Goal: Task Accomplishment & Management: Complete application form

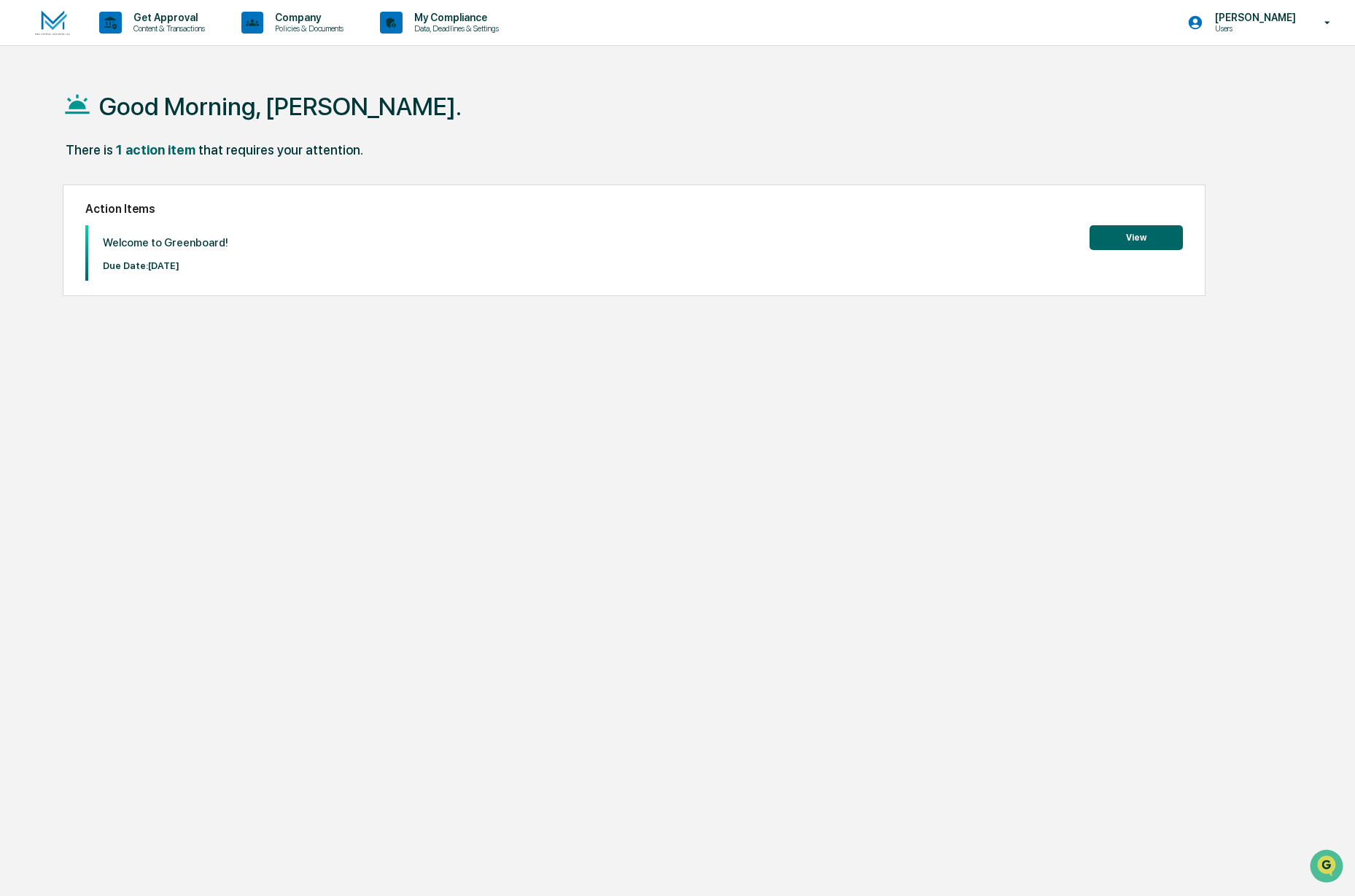
click at [1120, 241] on button "View" at bounding box center [1136, 238] width 93 height 25
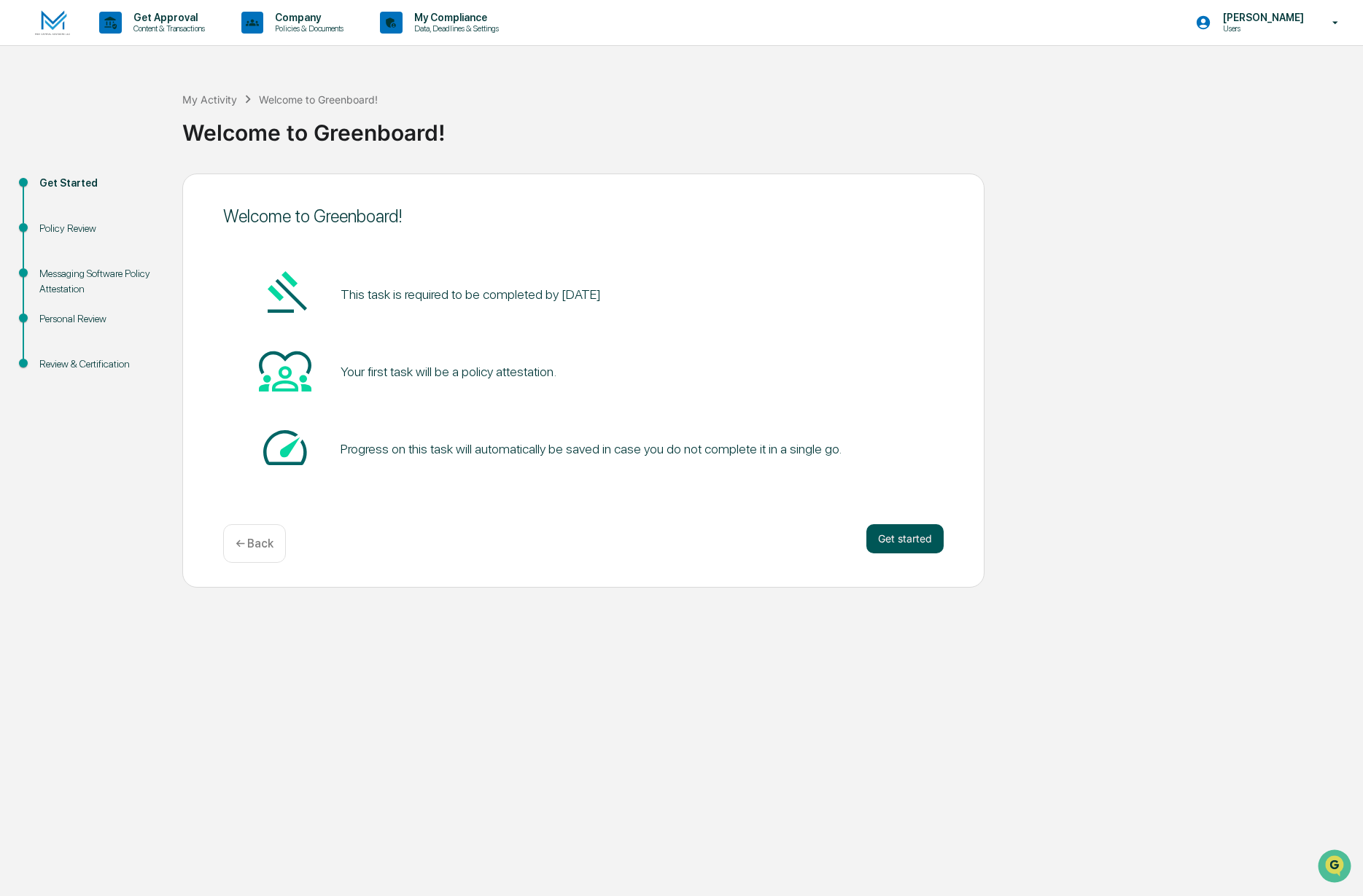
click at [917, 547] on button "Get started" at bounding box center [905, 538] width 77 height 29
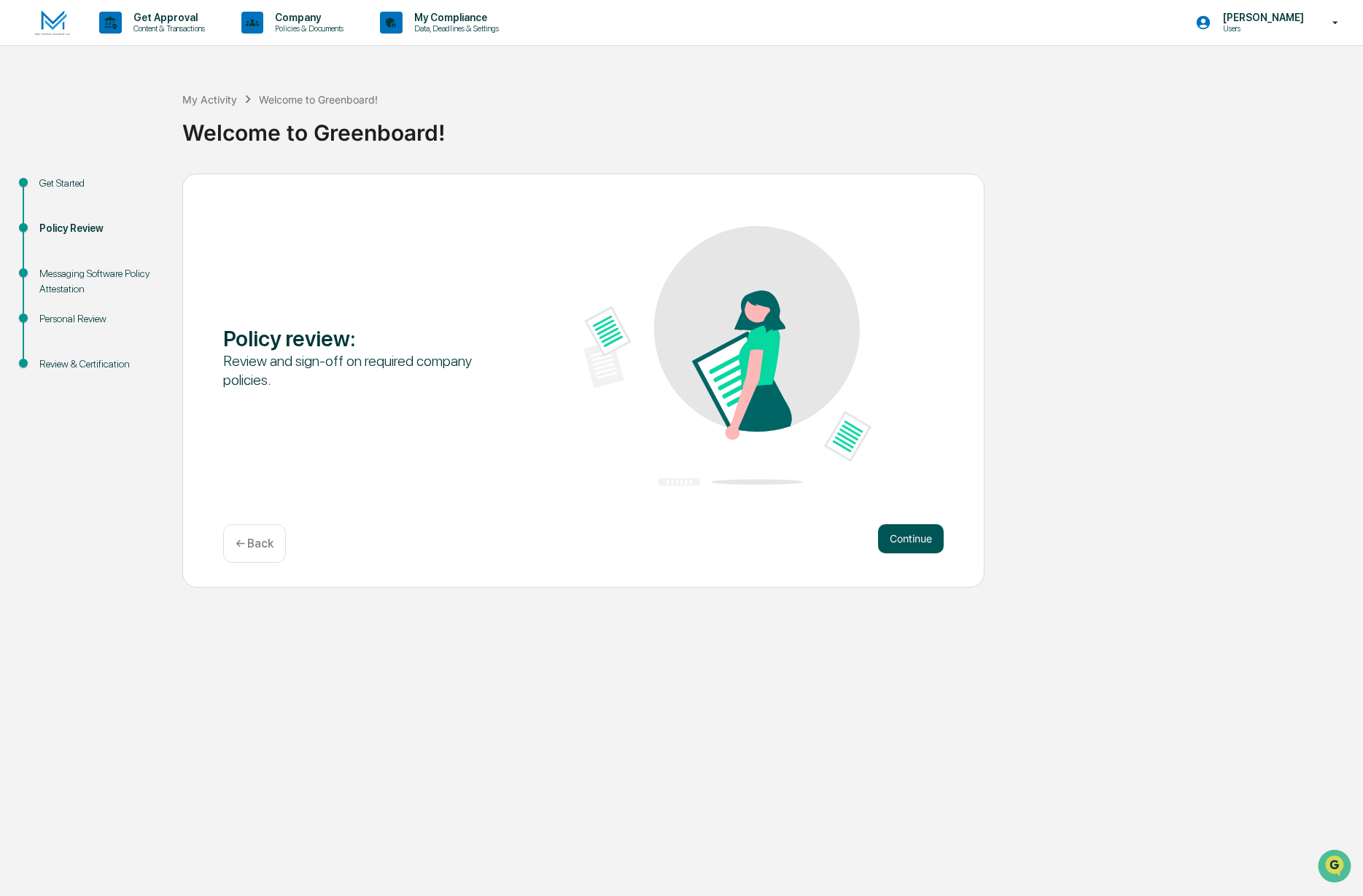
click at [920, 541] on button "Continue" at bounding box center [911, 538] width 66 height 29
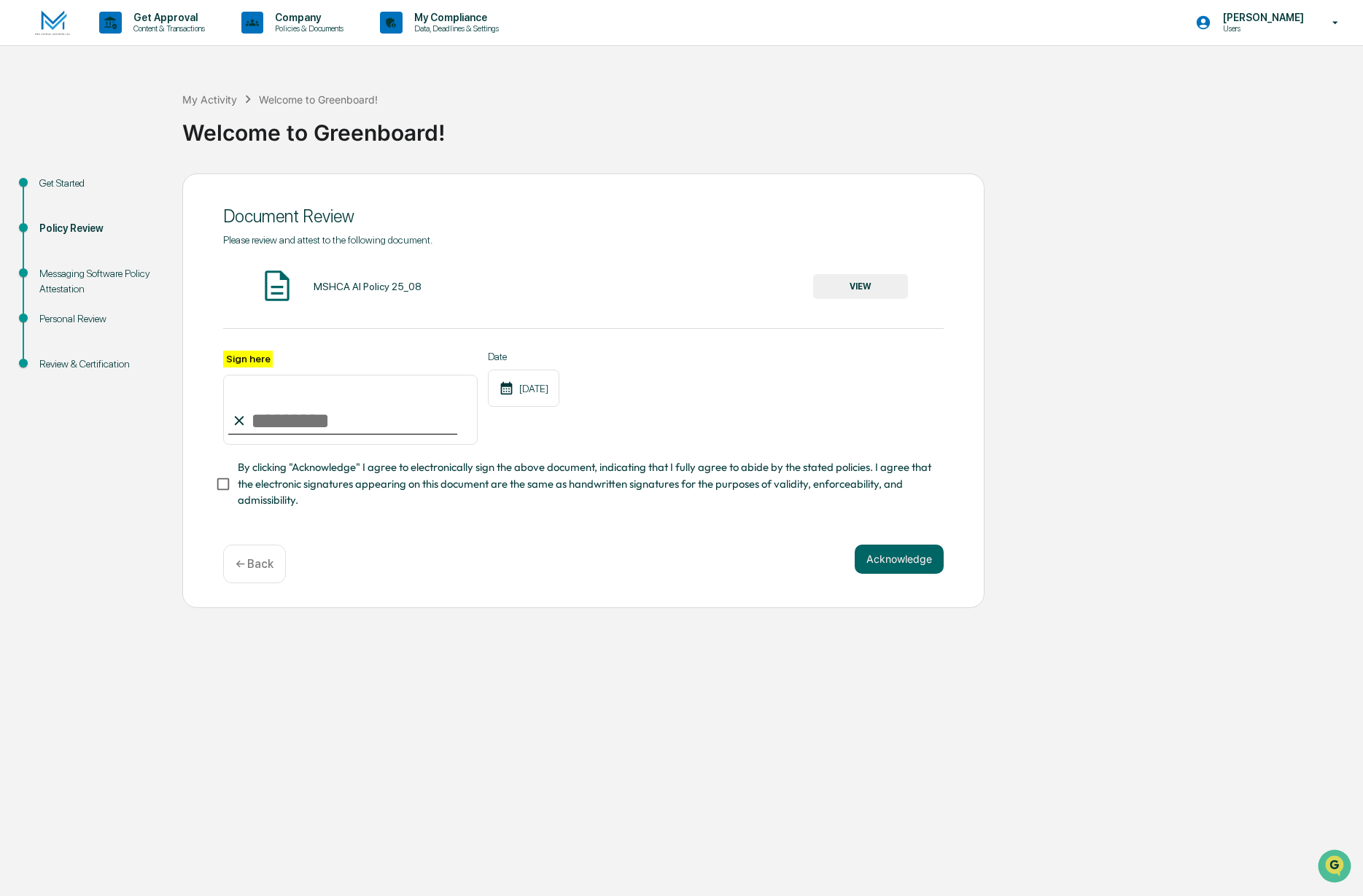
click at [887, 291] on button "VIEW" at bounding box center [861, 286] width 95 height 25
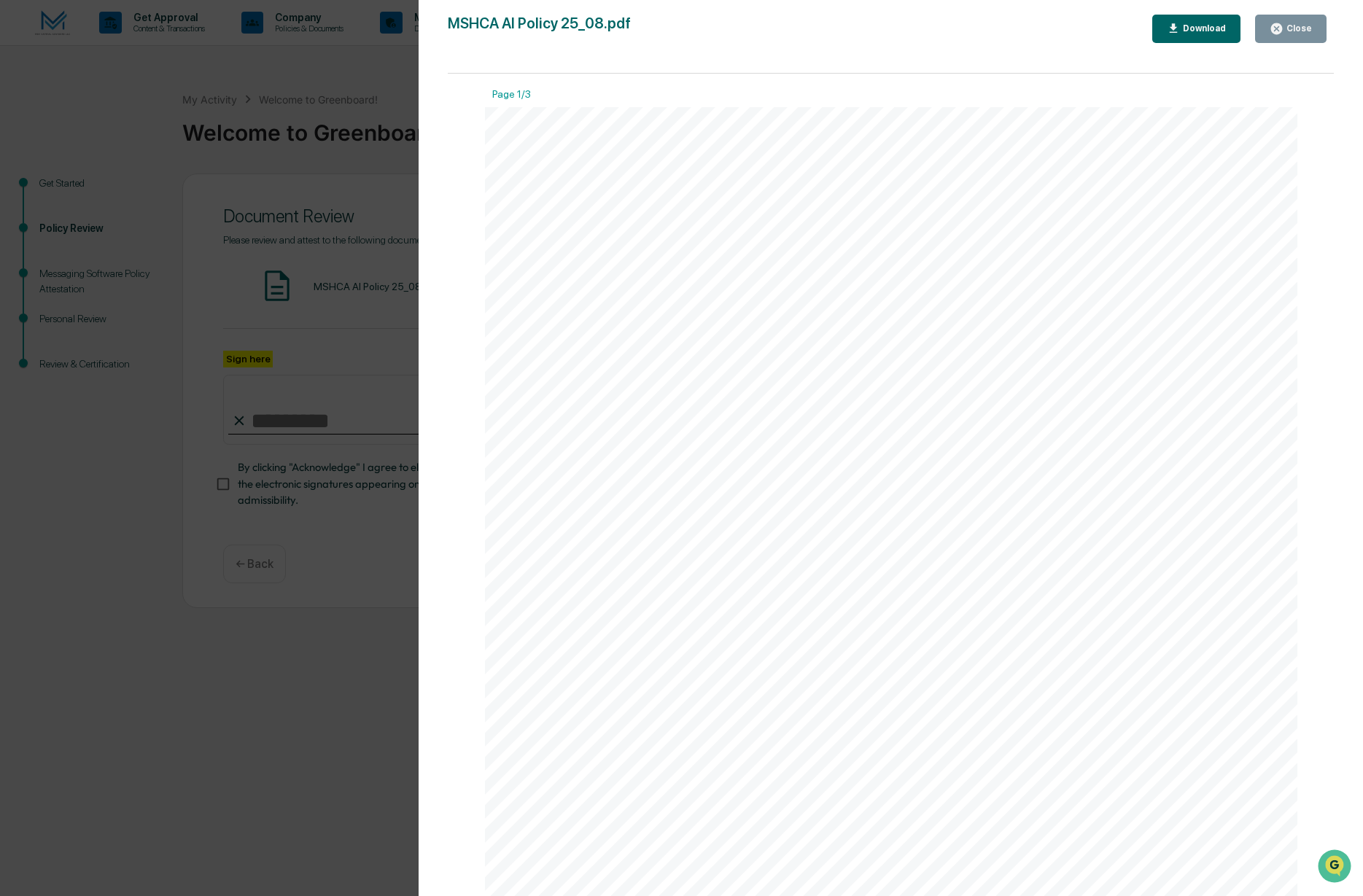
click at [1281, 29] on icon "button" at bounding box center [1276, 28] width 11 height 11
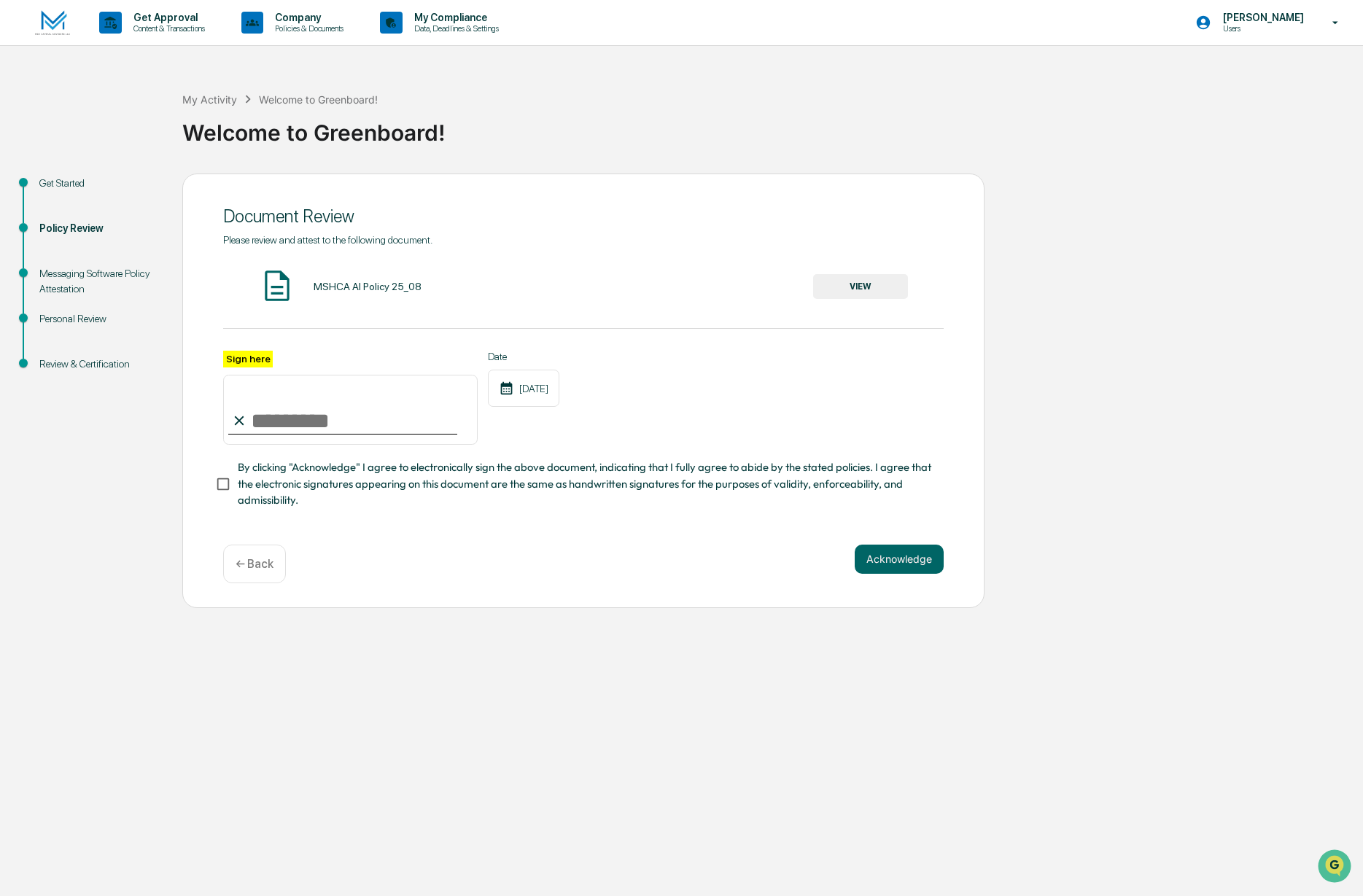
click at [367, 424] on input "Sign here" at bounding box center [351, 410] width 255 height 70
type input "**********"
click at [886, 559] on button "Acknowledge" at bounding box center [899, 559] width 89 height 29
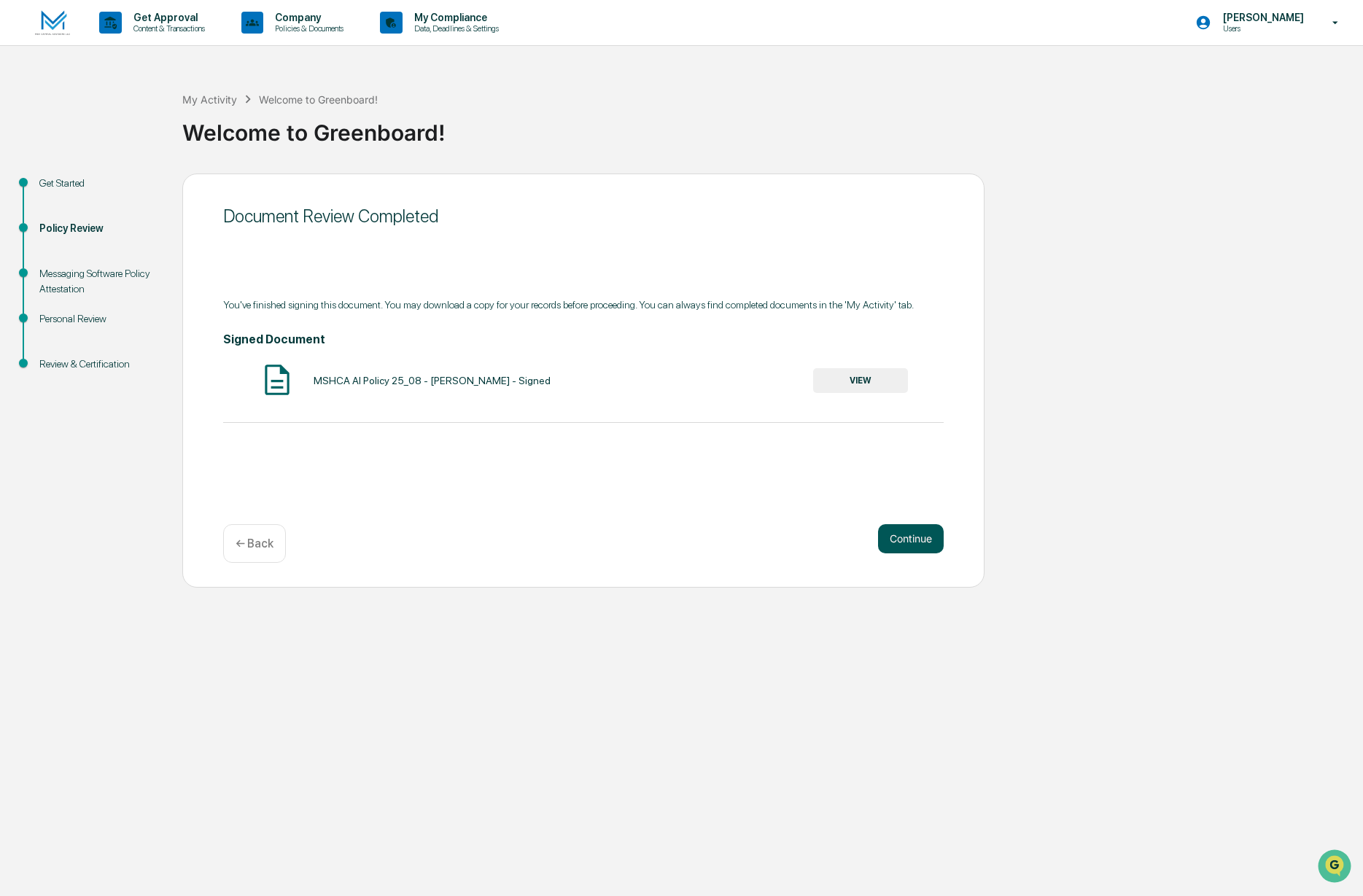
click at [909, 541] on button "Continue" at bounding box center [911, 538] width 66 height 29
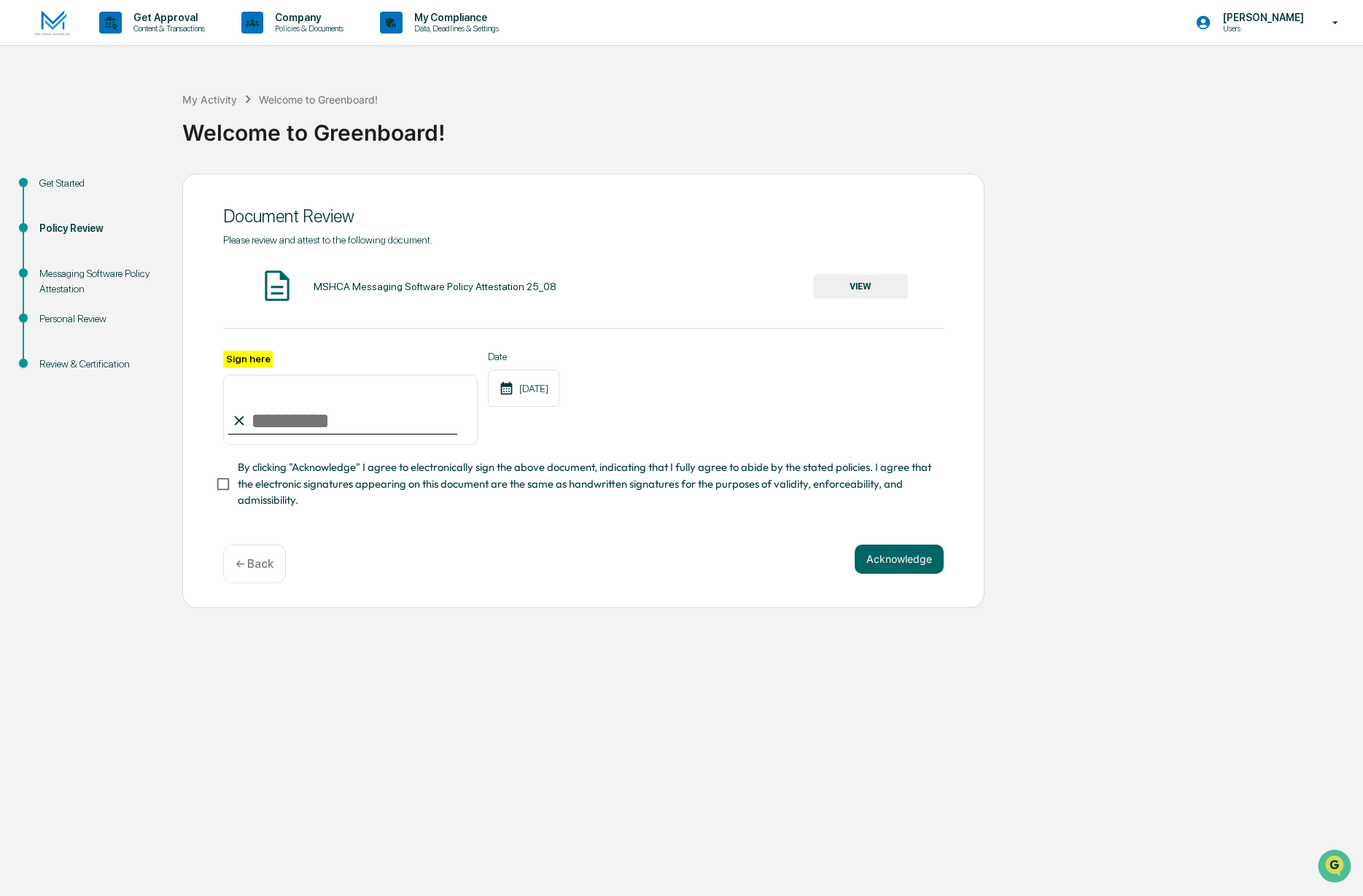
click at [884, 297] on button "VIEW" at bounding box center [861, 286] width 95 height 25
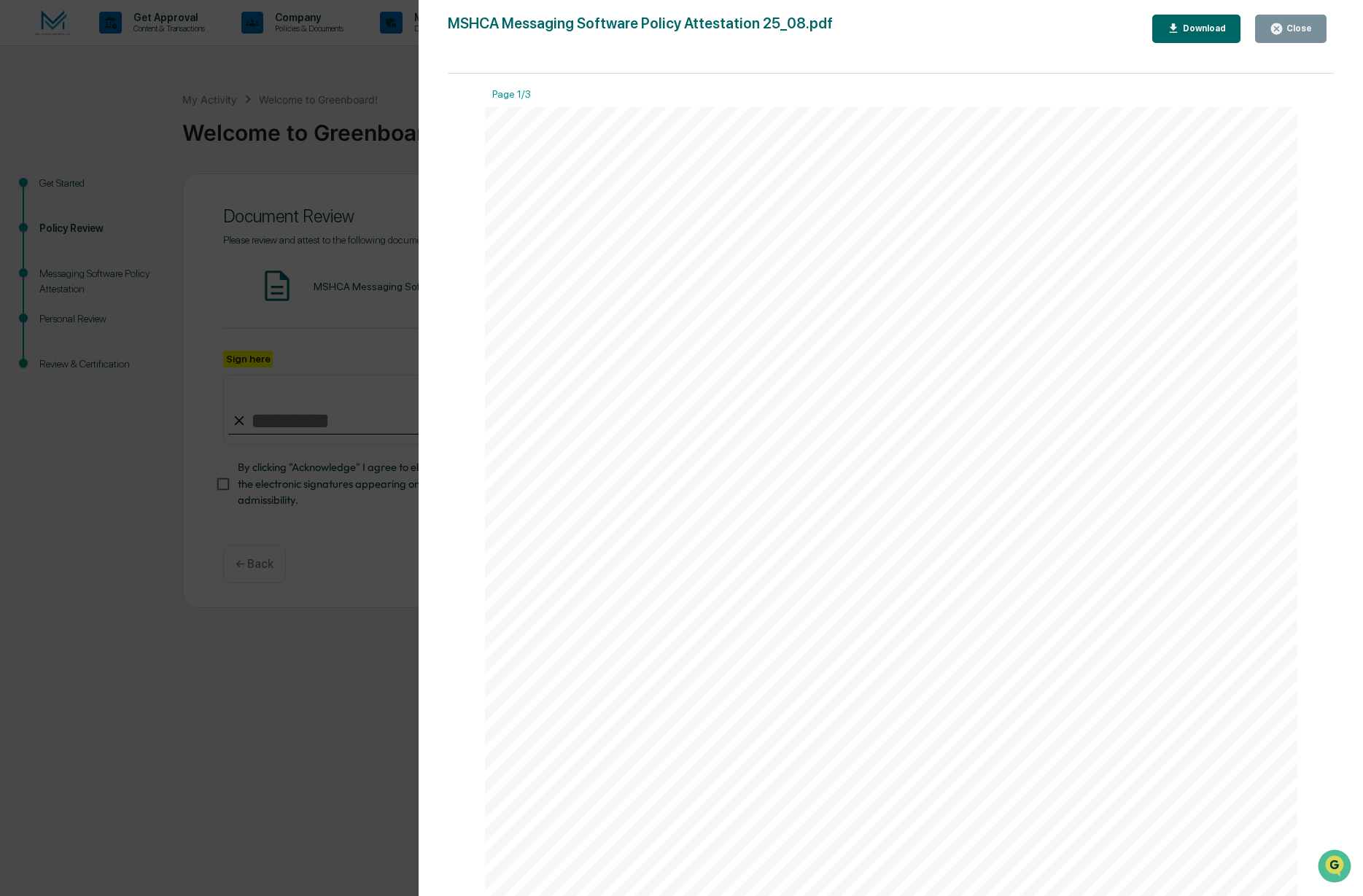
click at [1271, 35] on icon "button" at bounding box center [1276, 28] width 14 height 14
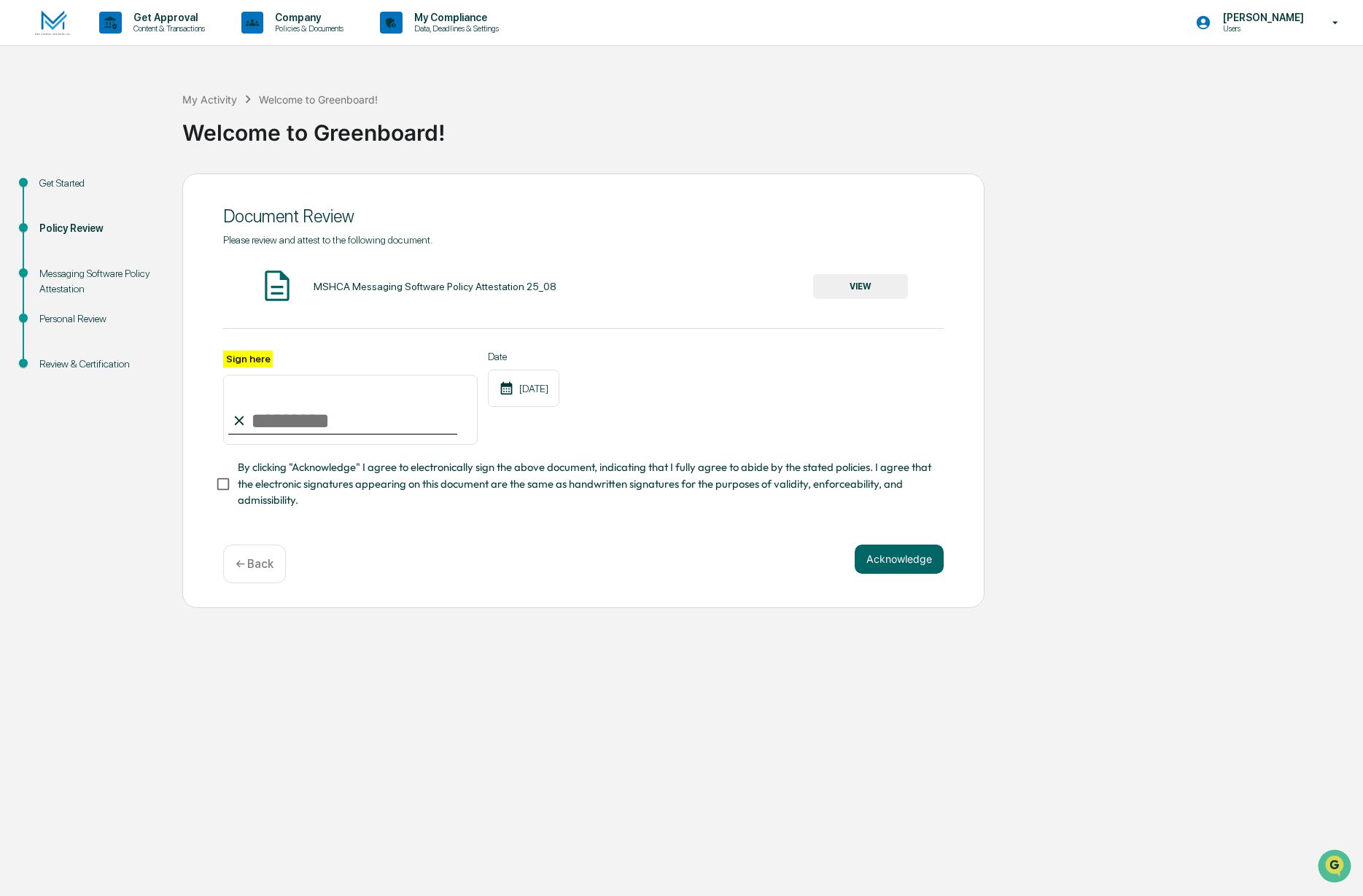
click at [355, 417] on input "Sign here" at bounding box center [351, 410] width 255 height 70
type input "**********"
click at [890, 553] on button "Acknowledge" at bounding box center [899, 559] width 89 height 29
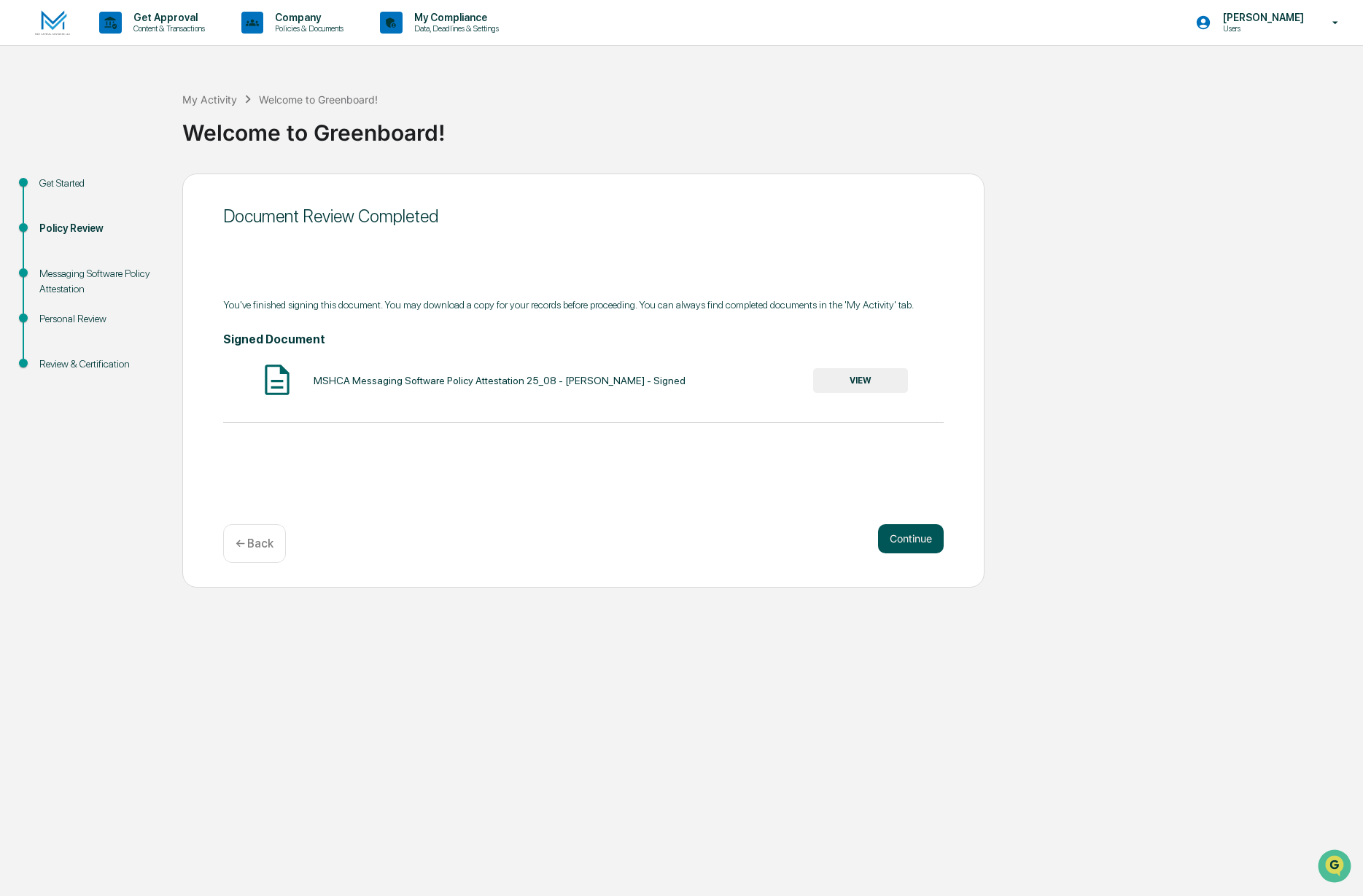
click at [924, 546] on button "Continue" at bounding box center [911, 538] width 66 height 29
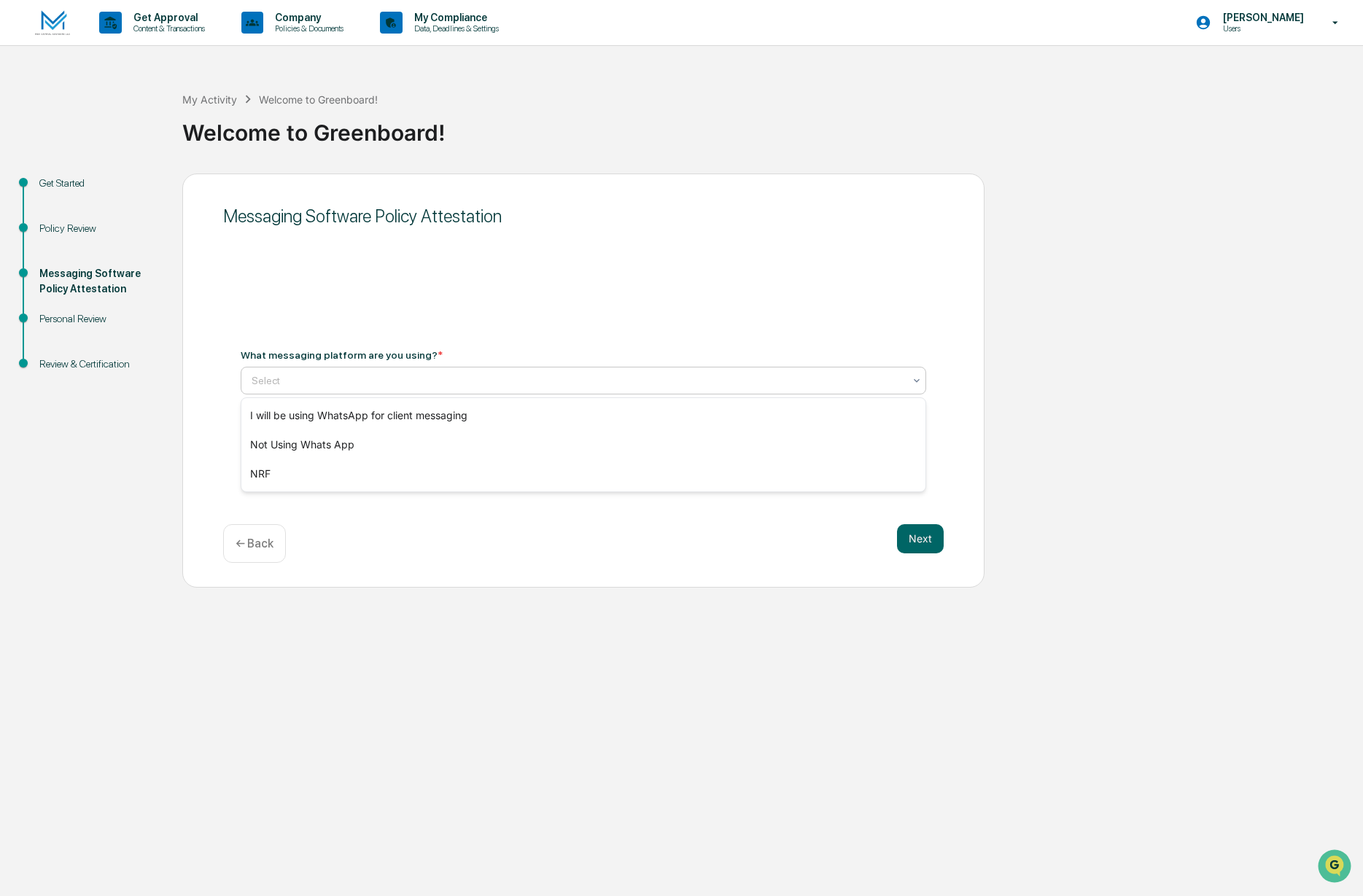
click at [615, 392] on div "Select" at bounding box center [583, 380] width 686 height 27
click at [585, 445] on div "Not Using Whats App" at bounding box center [583, 444] width 684 height 29
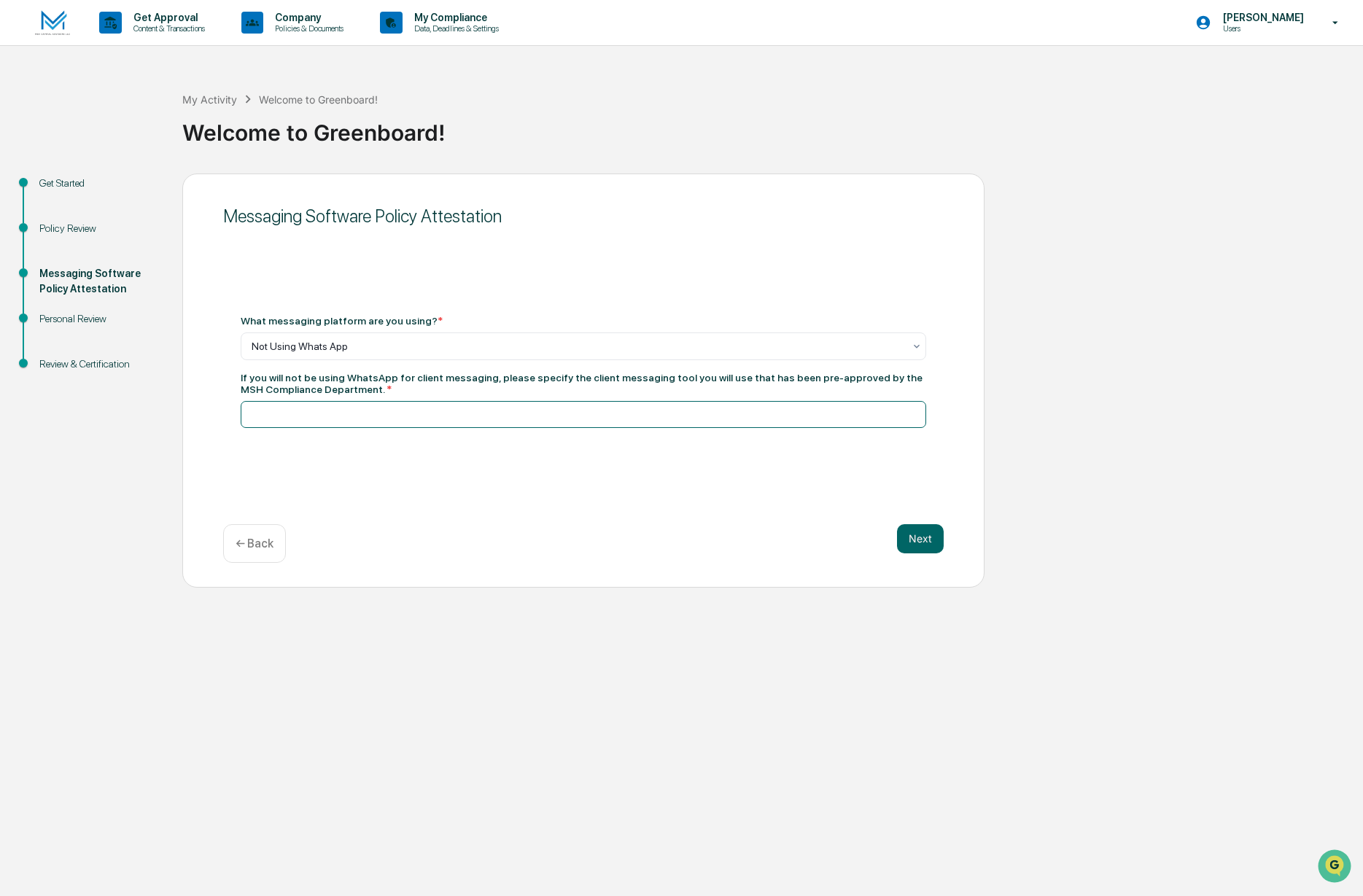
click at [548, 418] on input at bounding box center [583, 414] width 686 height 27
type input "**********"
click at [913, 543] on button "Next" at bounding box center [921, 538] width 47 height 29
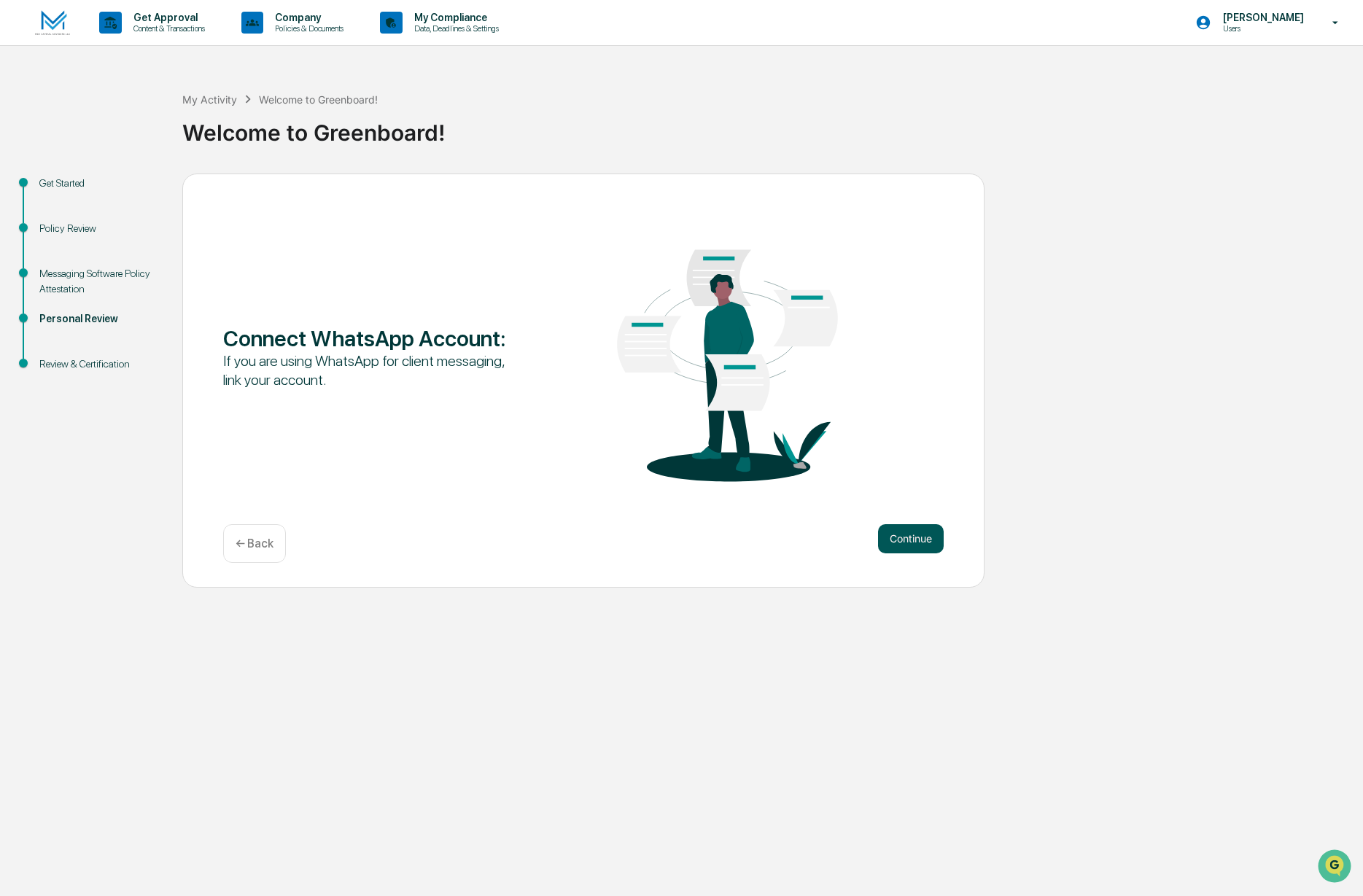
click at [925, 545] on button "Continue" at bounding box center [911, 538] width 66 height 29
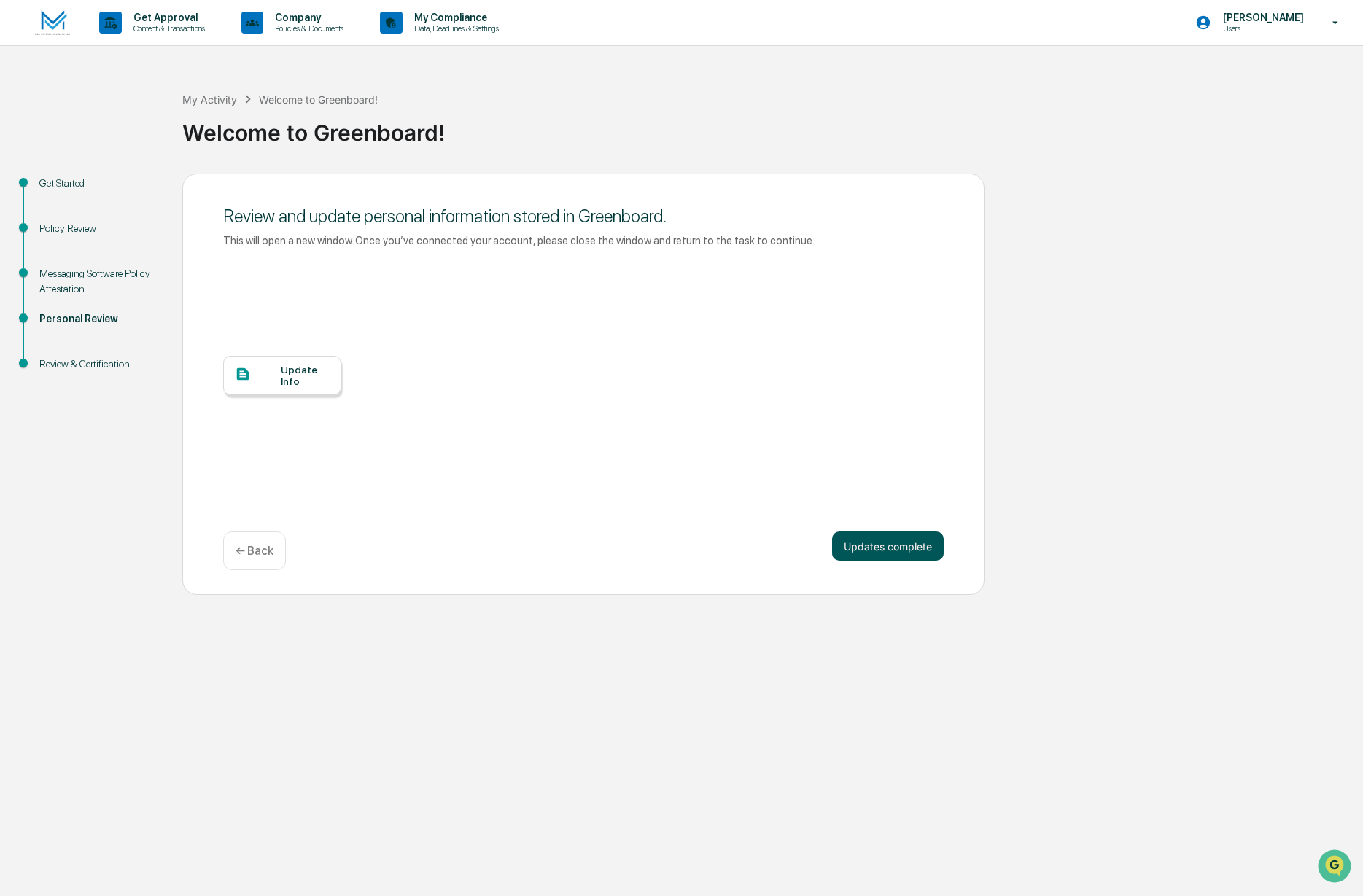
click at [885, 549] on button "Updates complete" at bounding box center [888, 545] width 112 height 29
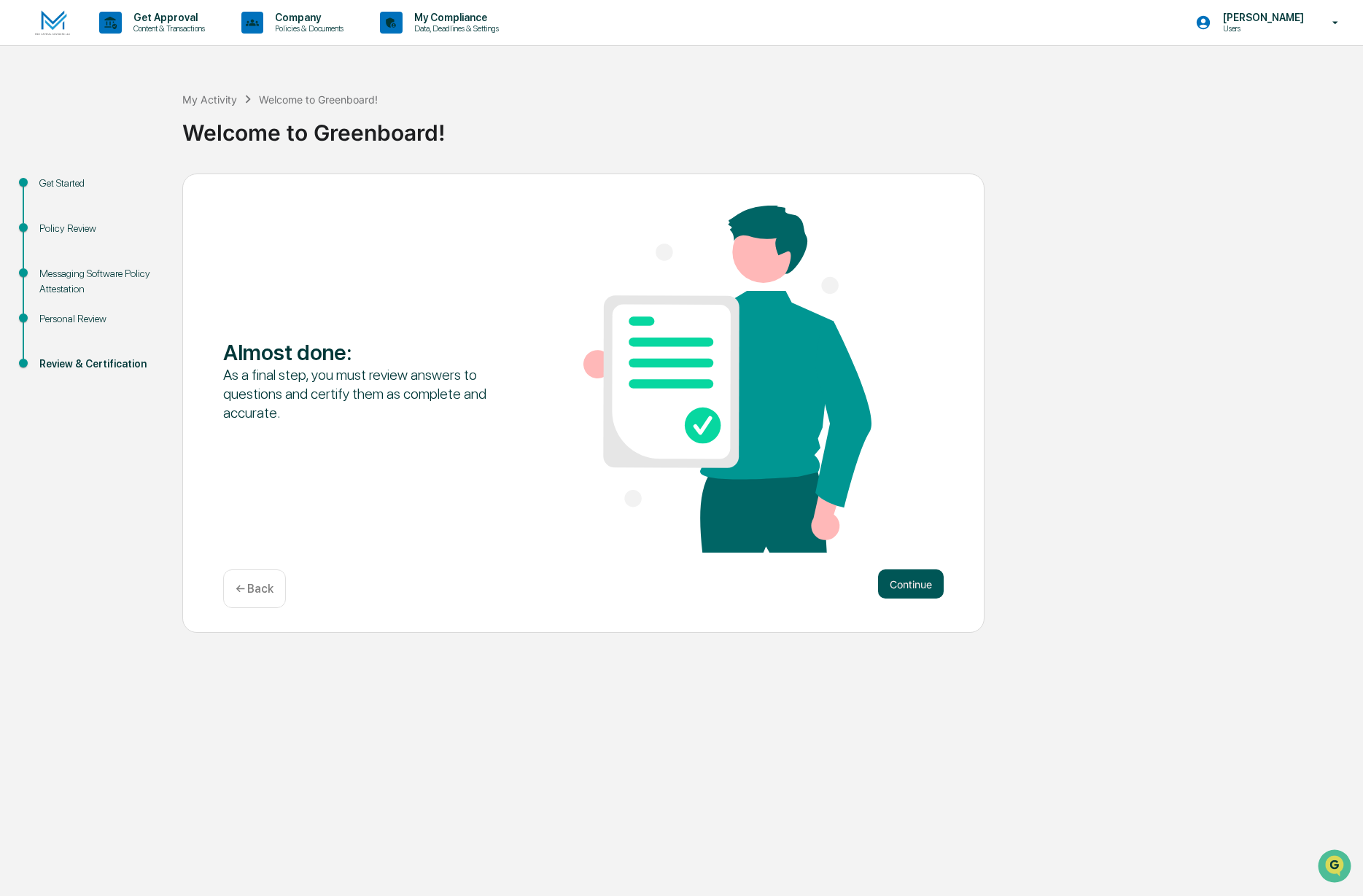
click at [904, 575] on button "Continue" at bounding box center [911, 584] width 66 height 29
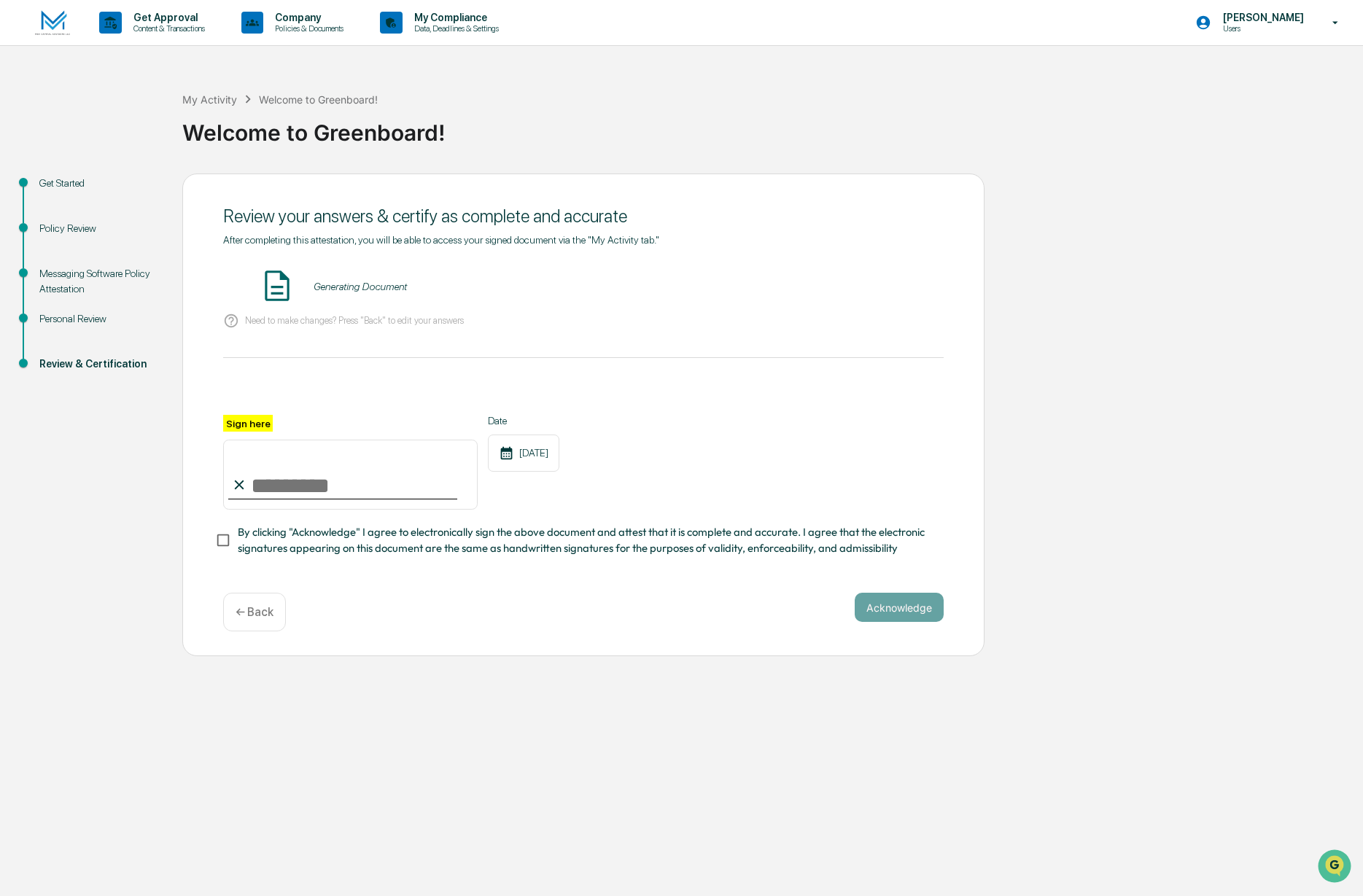
click at [316, 490] on input "Sign here" at bounding box center [351, 475] width 255 height 70
type input "**********"
click at [875, 600] on button "Acknowledge" at bounding box center [899, 607] width 89 height 29
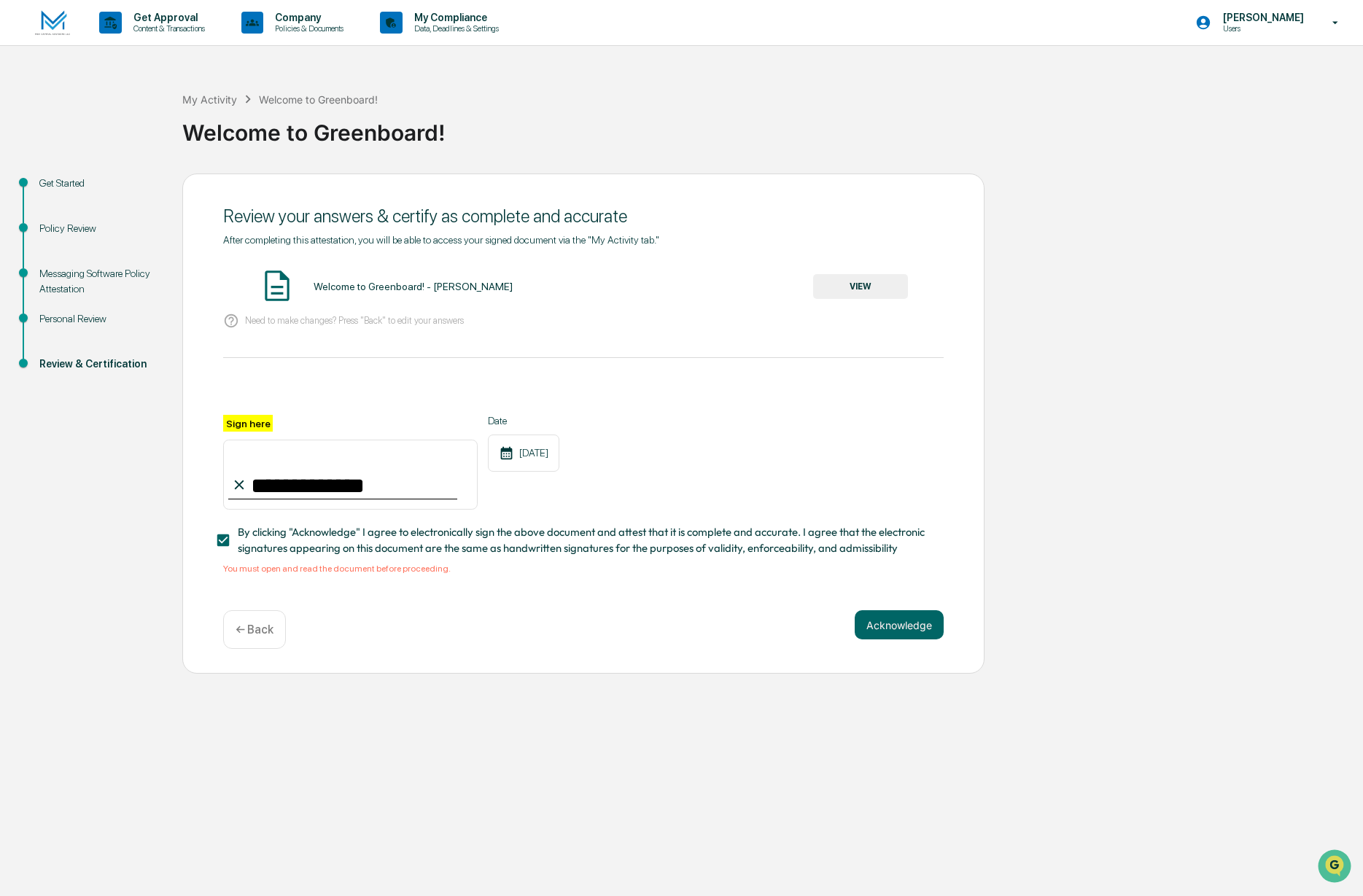
click at [857, 295] on button "VIEW" at bounding box center [861, 286] width 95 height 25
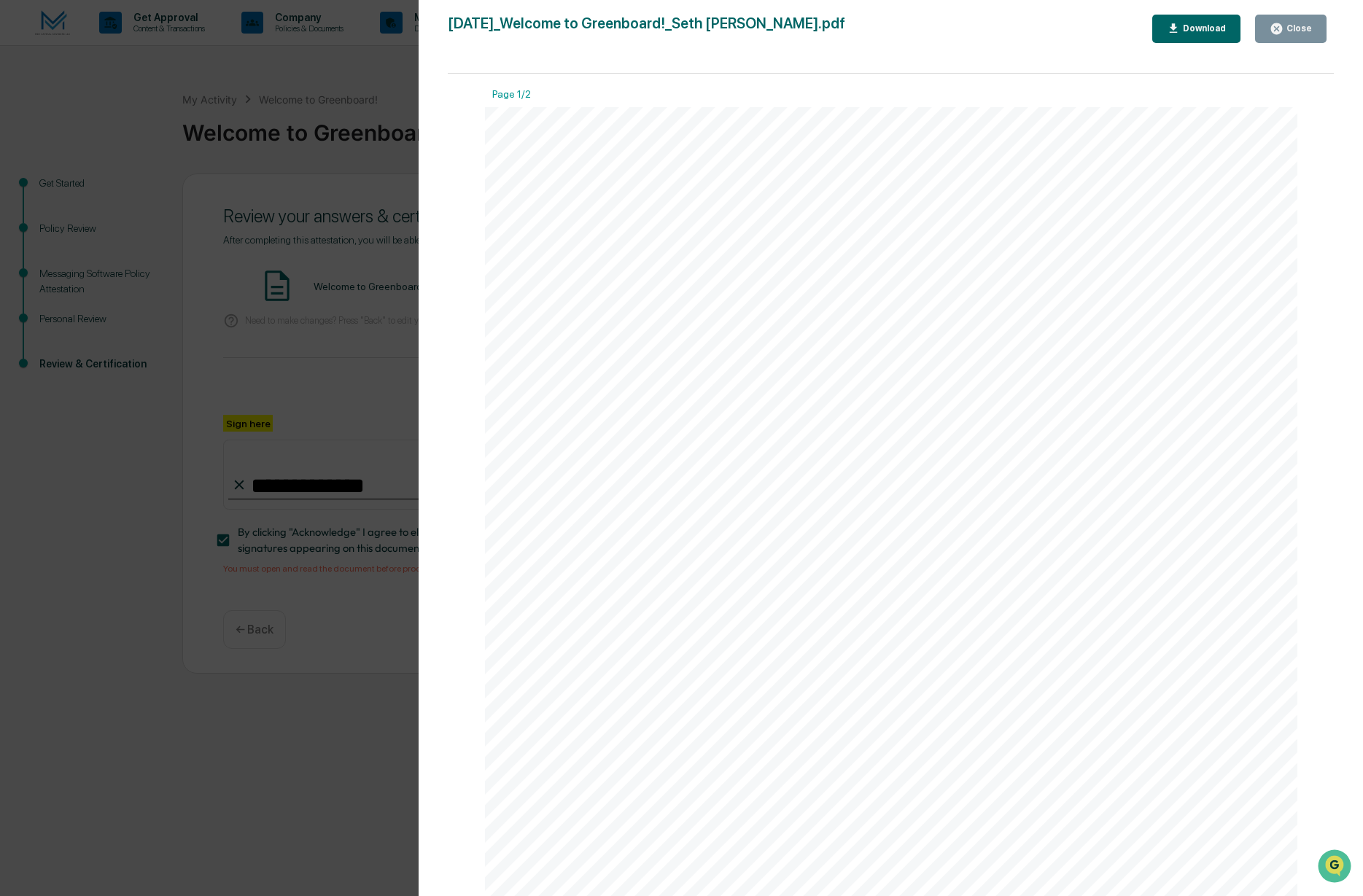
click at [1297, 29] on div "Close" at bounding box center [1298, 28] width 28 height 10
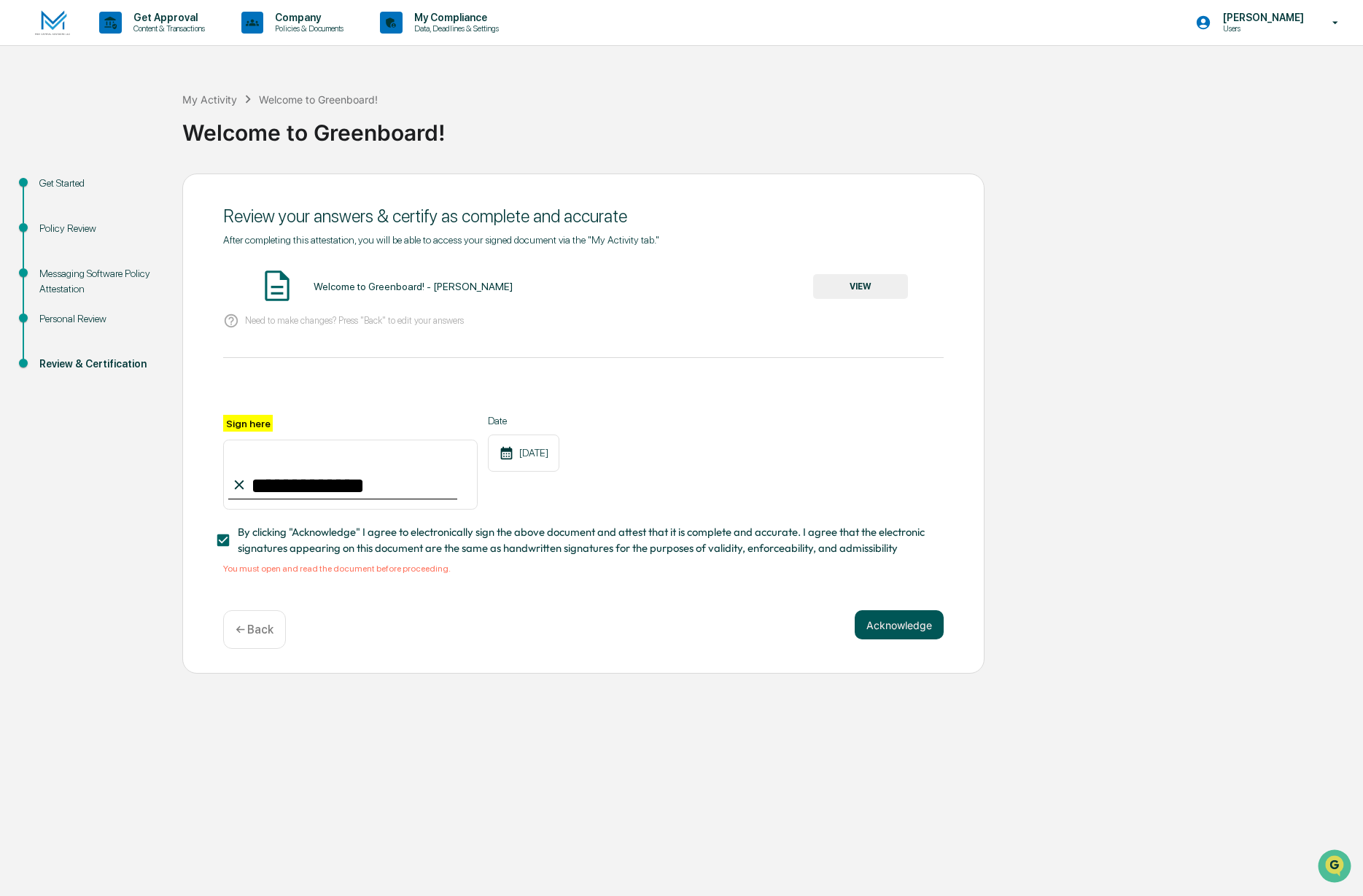
click at [915, 623] on button "Acknowledge" at bounding box center [899, 625] width 89 height 29
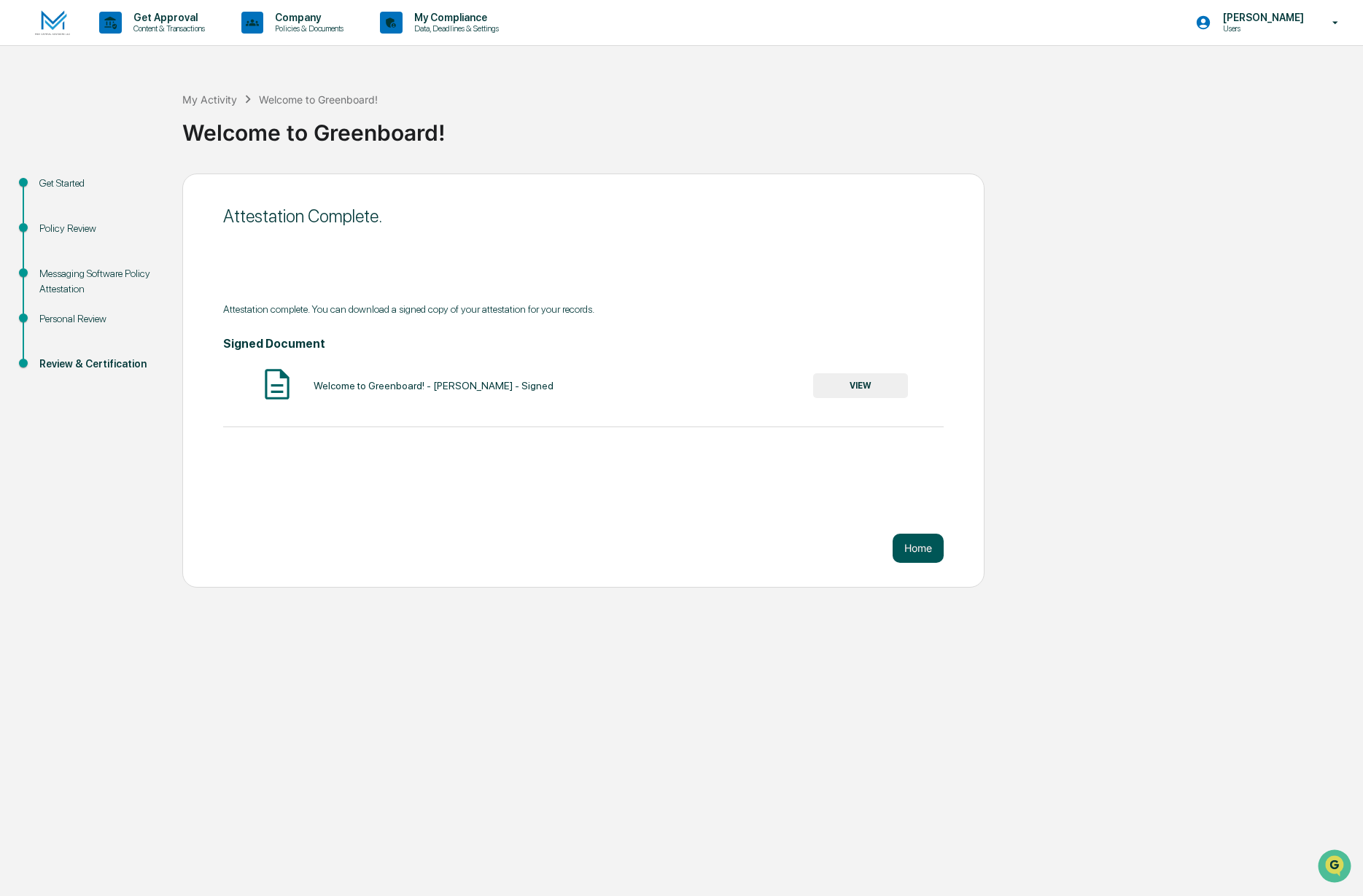
click at [923, 554] on button "Home" at bounding box center [918, 548] width 51 height 29
